Goal: Find specific page/section: Find specific page/section

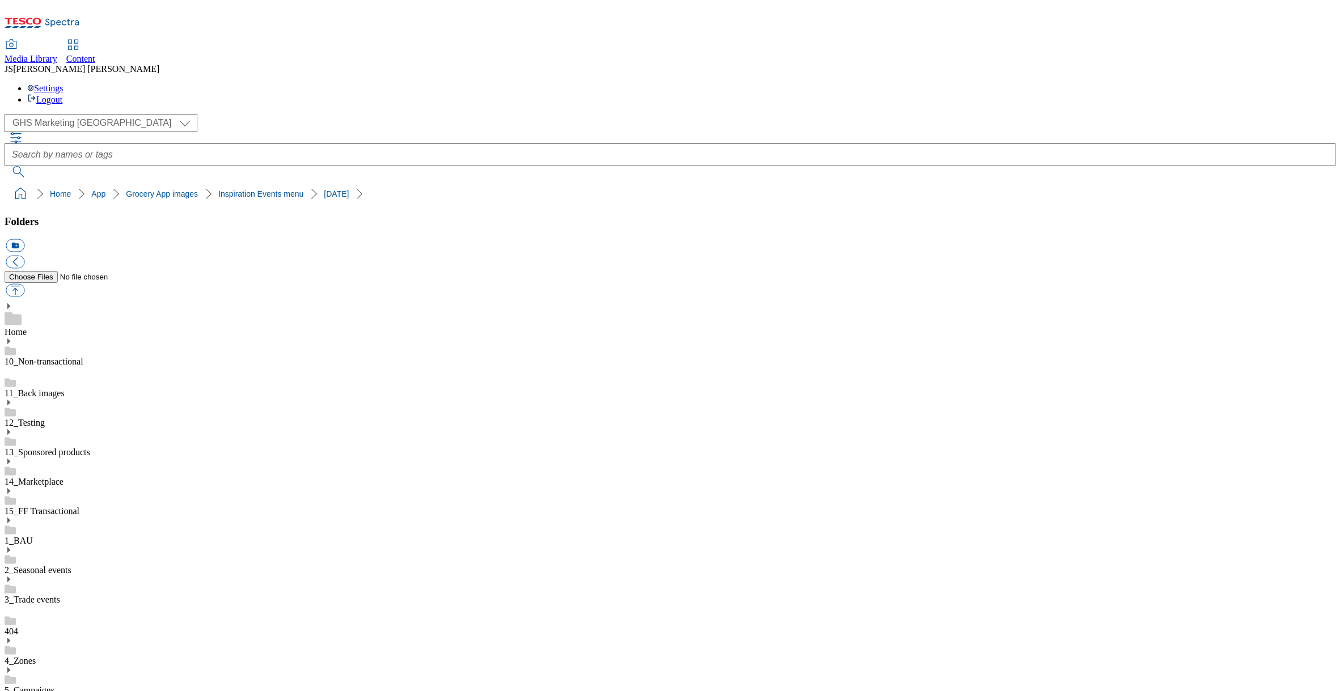
select select "flare-ghs-mktg"
click at [95, 54] on span "Content" at bounding box center [80, 59] width 29 height 10
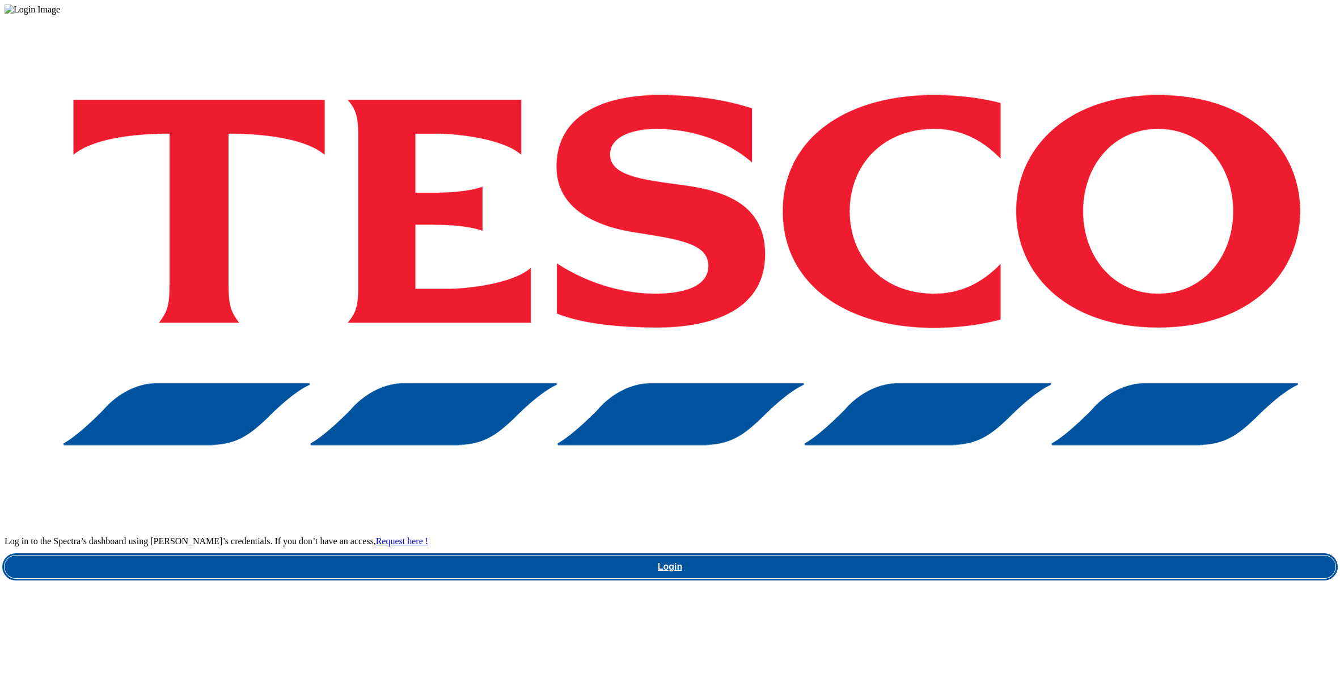
click at [960, 556] on link "Login" at bounding box center [670, 567] width 1331 height 23
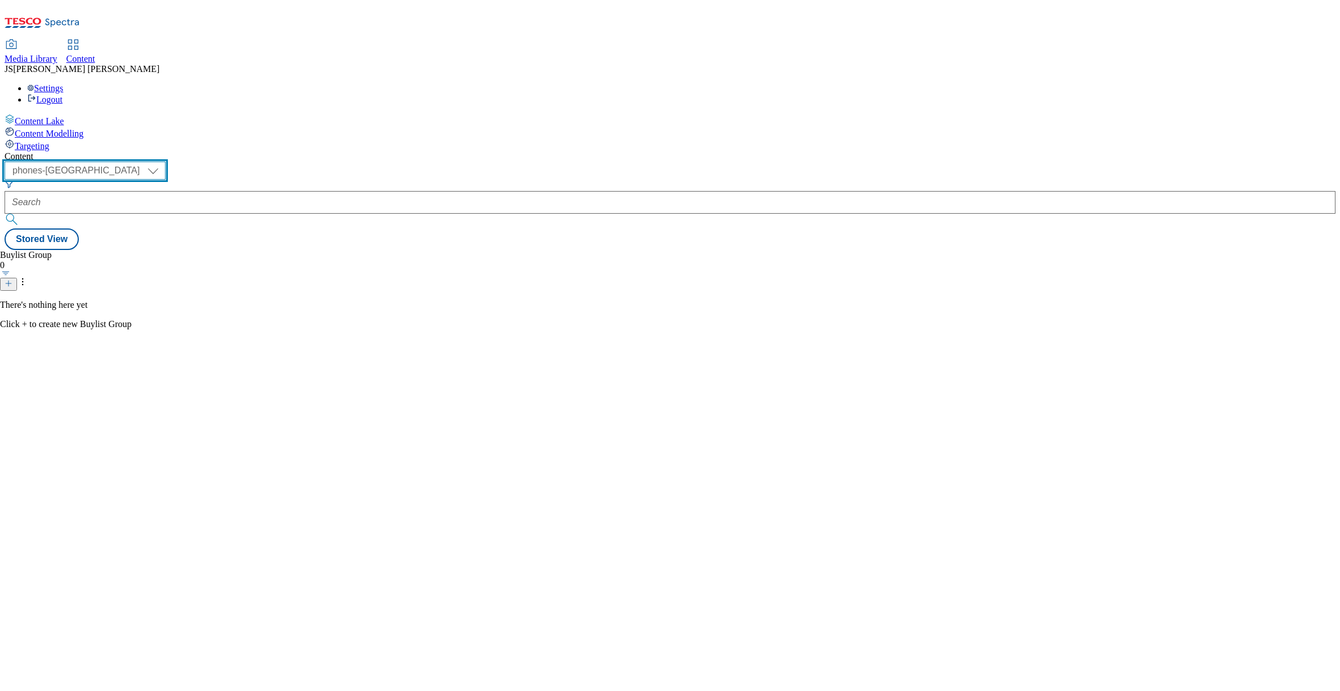
click at [166, 162] on select "ghs-roi ghs-uk ighs-cz ighs-hu ighs-sk phones-uk" at bounding box center [85, 171] width 161 height 18
select select "ghs-uk"
click at [147, 162] on select "ghs-roi ghs-uk ighs-cz ighs-hu ighs-sk phones-uk" at bounding box center [85, 171] width 161 height 18
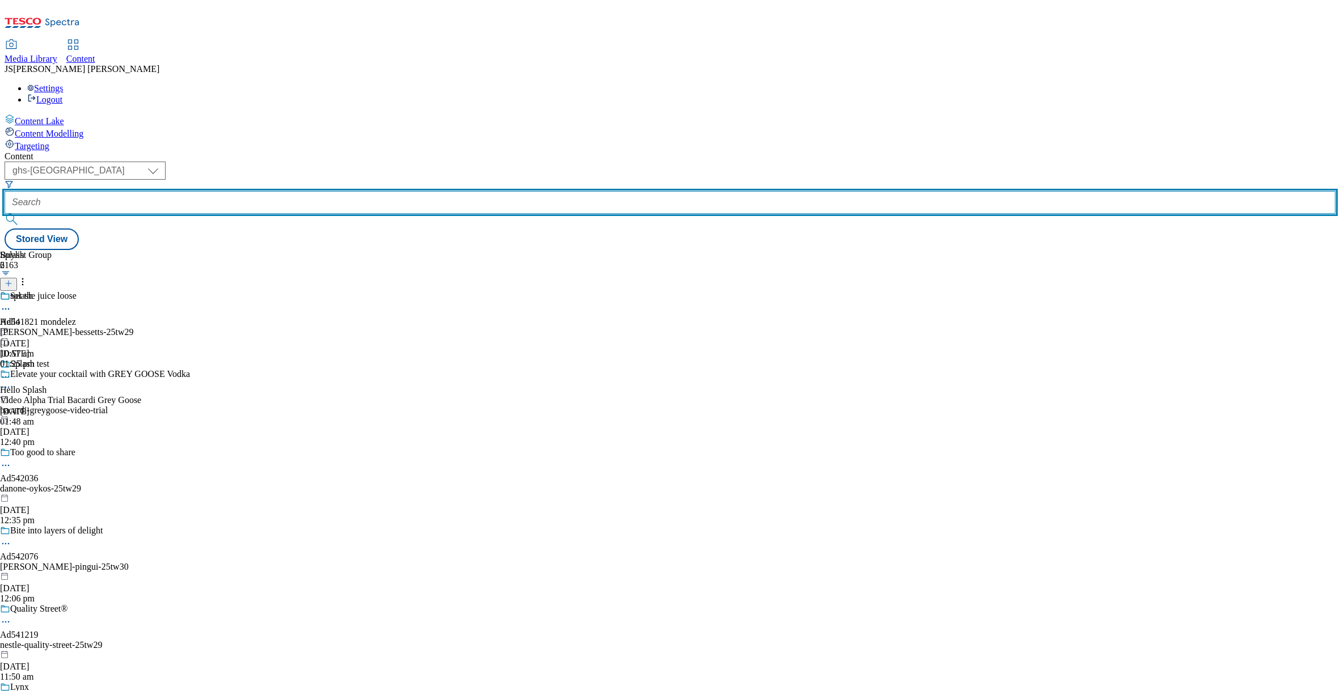
click at [275, 191] on input "text" at bounding box center [670, 202] width 1331 height 23
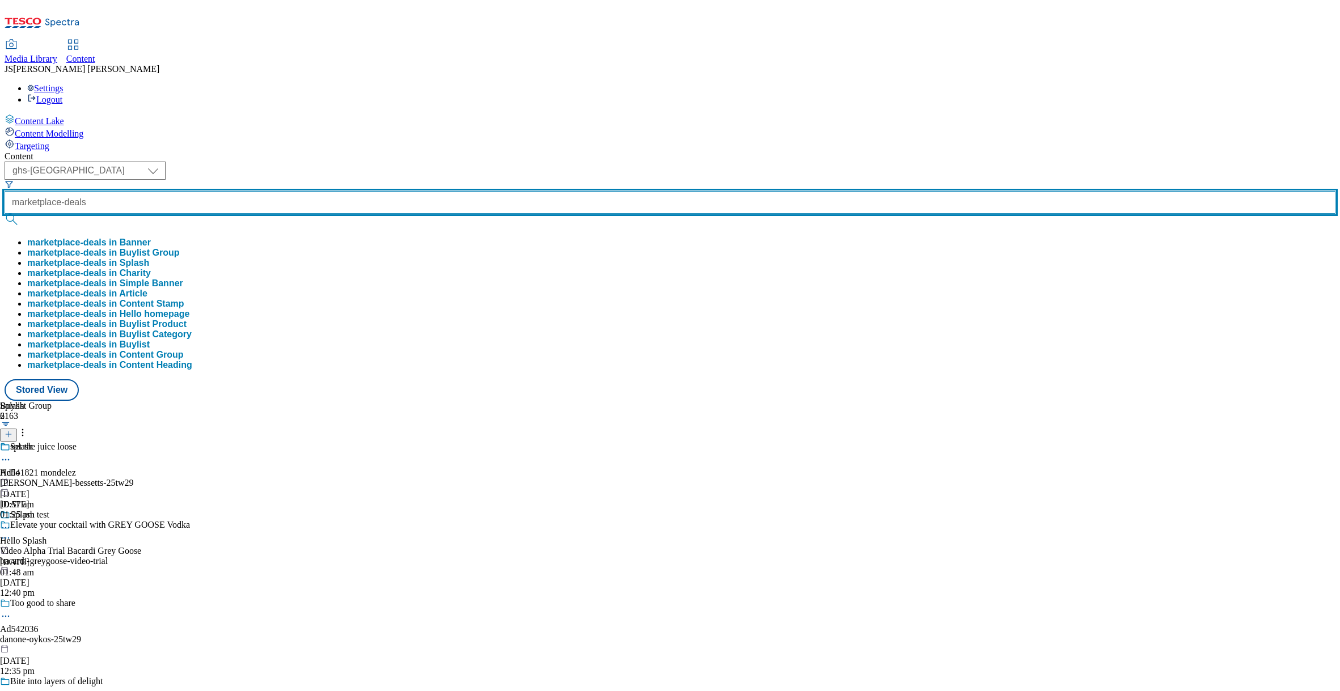
type input "marketplace-deals"
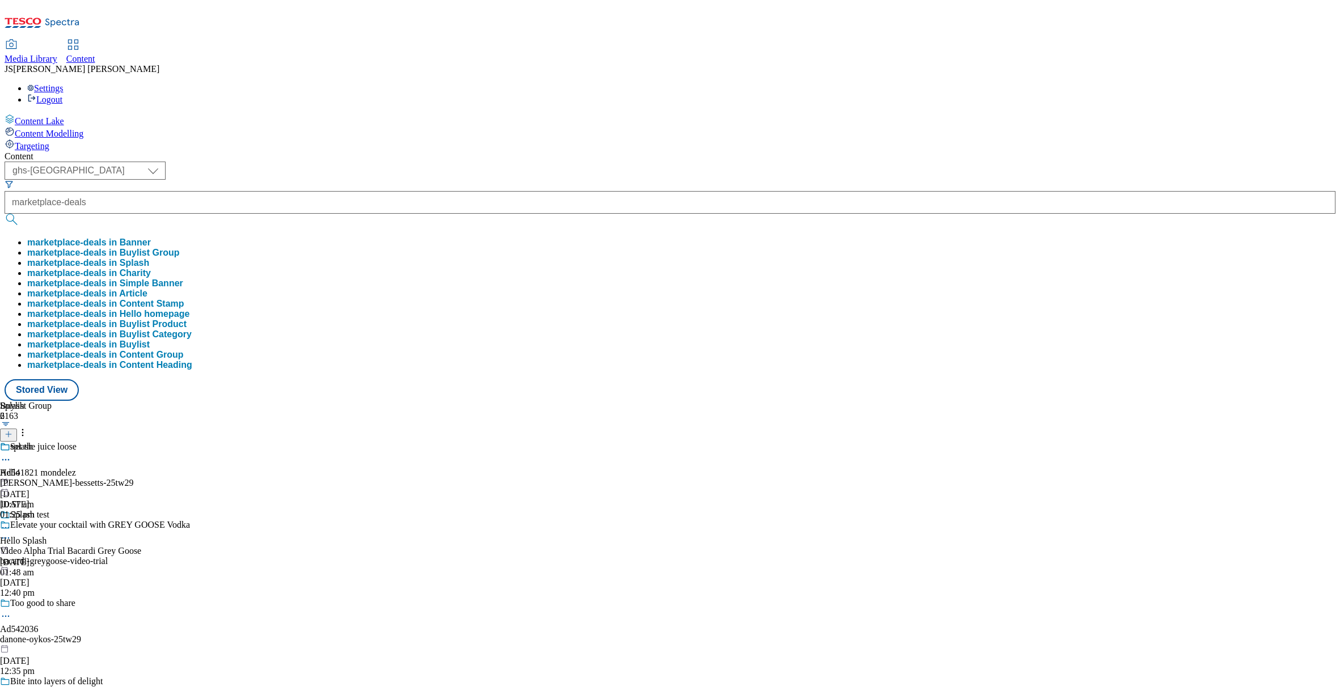
click at [180, 248] on button "marketplace-deals in Buylist Group" at bounding box center [103, 253] width 153 height 10
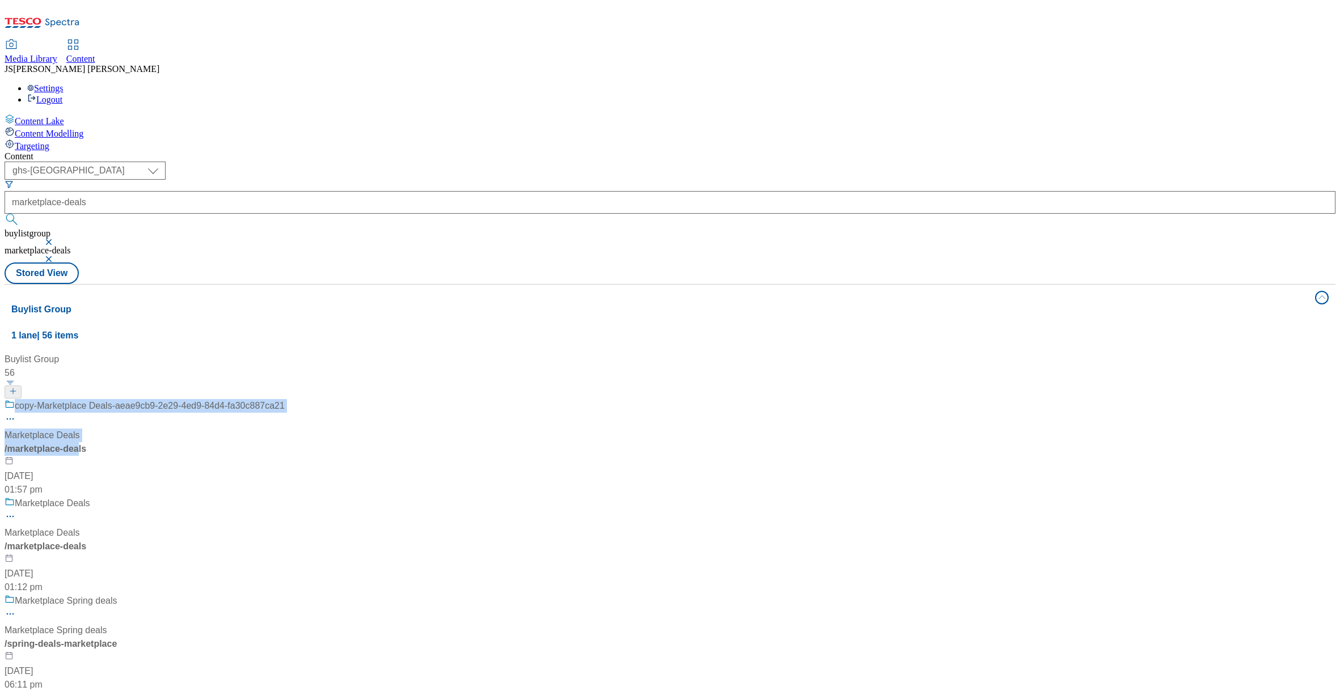
drag, startPoint x: 239, startPoint y: 267, endPoint x: 526, endPoint y: 197, distance: 295.1
click at [526, 353] on div "Buylist Group 56 copy-Marketplace Deals-aeae9cb9-2e29-4ed9-84d4-fa30c887ca21 Ma…" at bounding box center [669, 353] width 1317 height 0
click at [80, 526] on span "Marketplace Deals" at bounding box center [42, 533] width 75 height 14
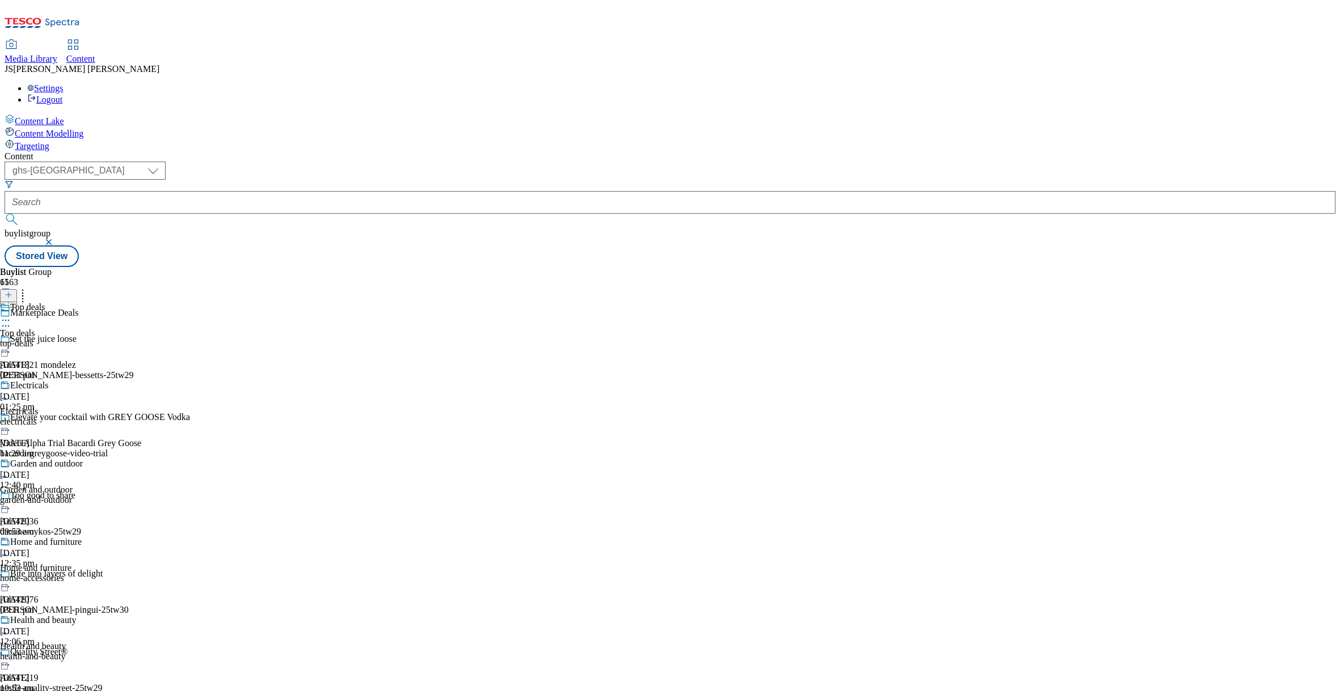
scroll to position [305, 0]
click at [66, 641] on div "Health and beauty" at bounding box center [33, 646] width 66 height 10
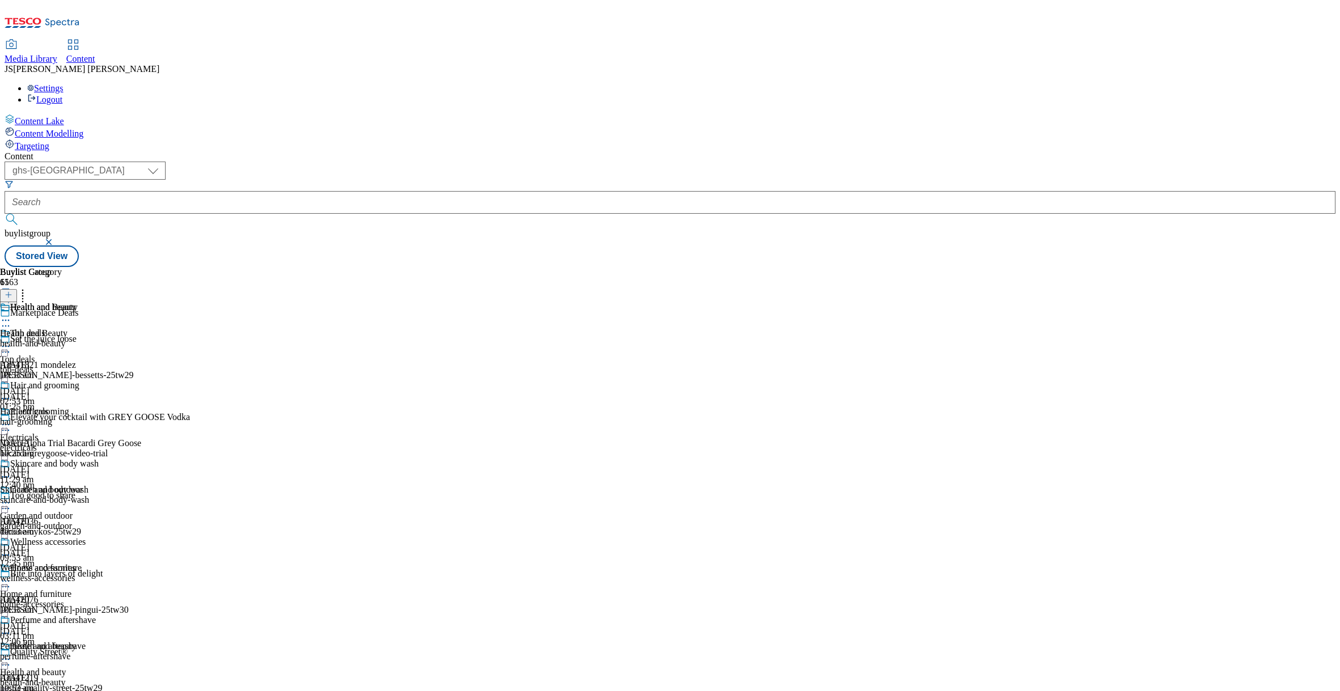
click at [99, 339] on div "health-and-beauty" at bounding box center [49, 344] width 99 height 10
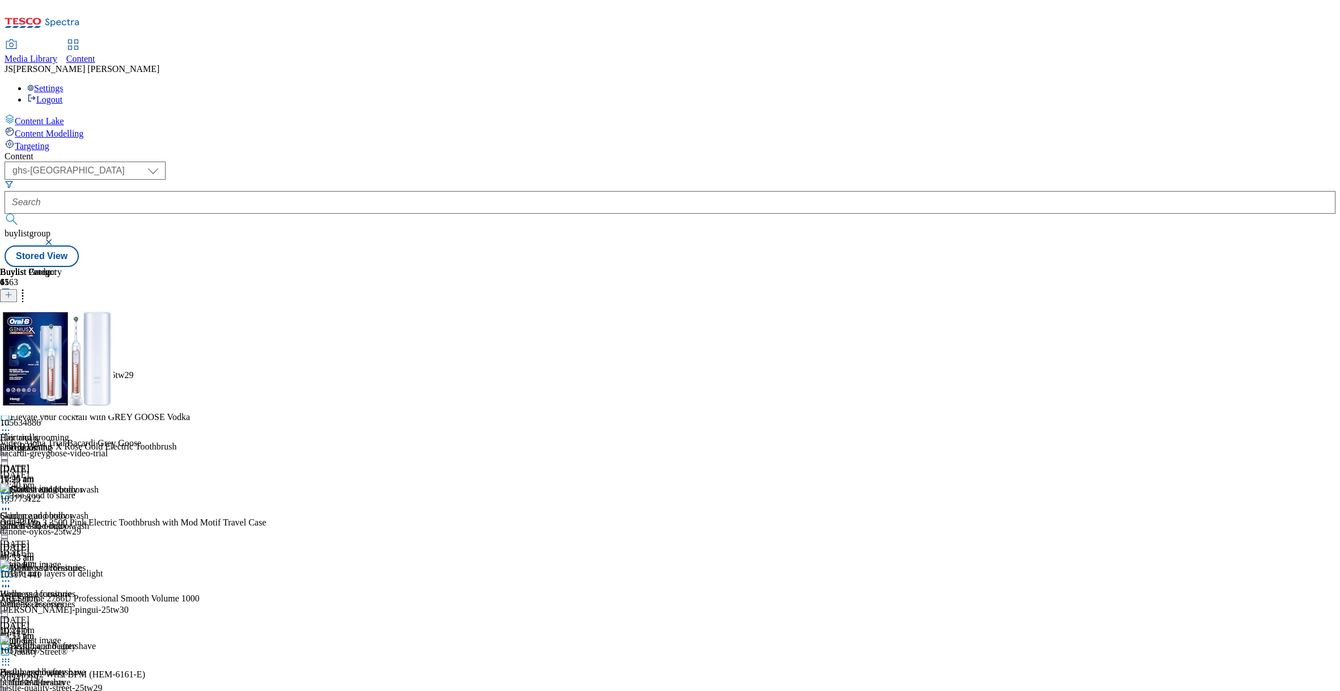
click at [57, 54] on span "Media Library" at bounding box center [31, 59] width 53 height 10
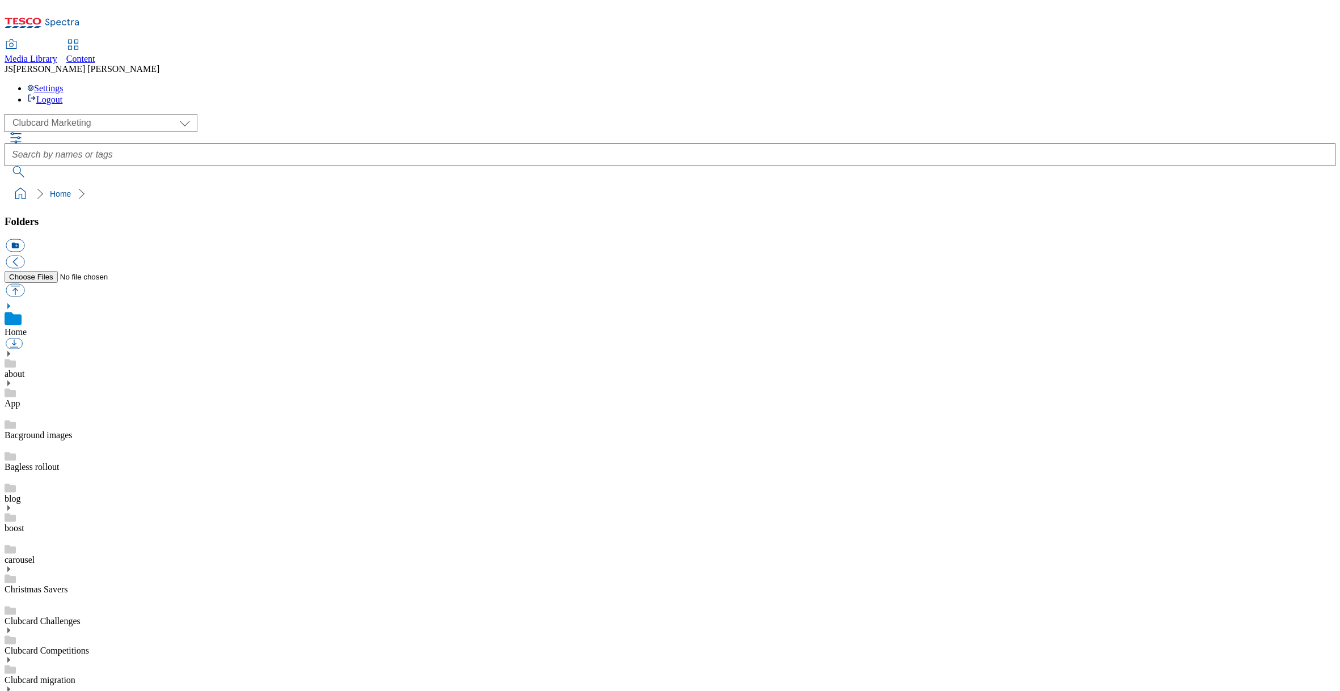
scroll to position [2, 0]
click at [75, 114] on select "Clubcard Marketing Dotcom UK GHS Marketing UK GHS ROI iGHS Marketing CE MCA CZ …" at bounding box center [101, 123] width 193 height 18
select select "flare-ghs-mktg"
click at [8, 114] on select "Clubcard Marketing Dotcom UK GHS Marketing UK GHS ROI iGHS Marketing CE MCA CZ …" at bounding box center [101, 123] width 193 height 18
click at [10, 530] on use at bounding box center [8, 533] width 3 height 6
